Goal: Navigation & Orientation: Find specific page/section

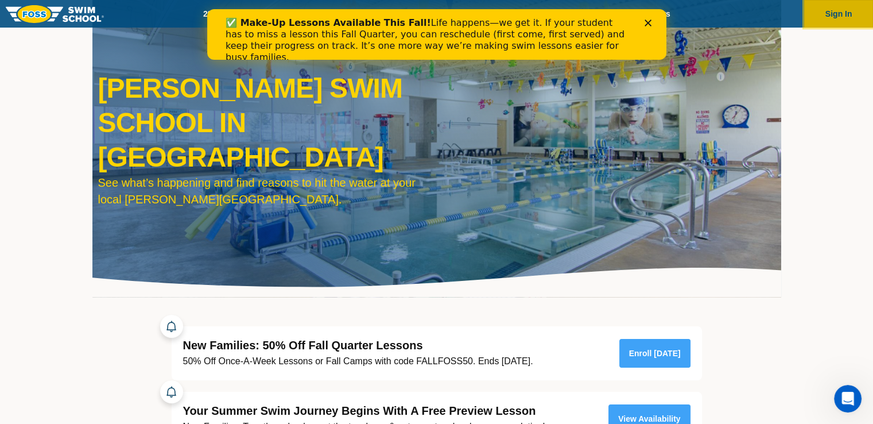
click at [804, 28] on button "Sign In" at bounding box center [838, 14] width 69 height 28
